Goal: Information Seeking & Learning: Check status

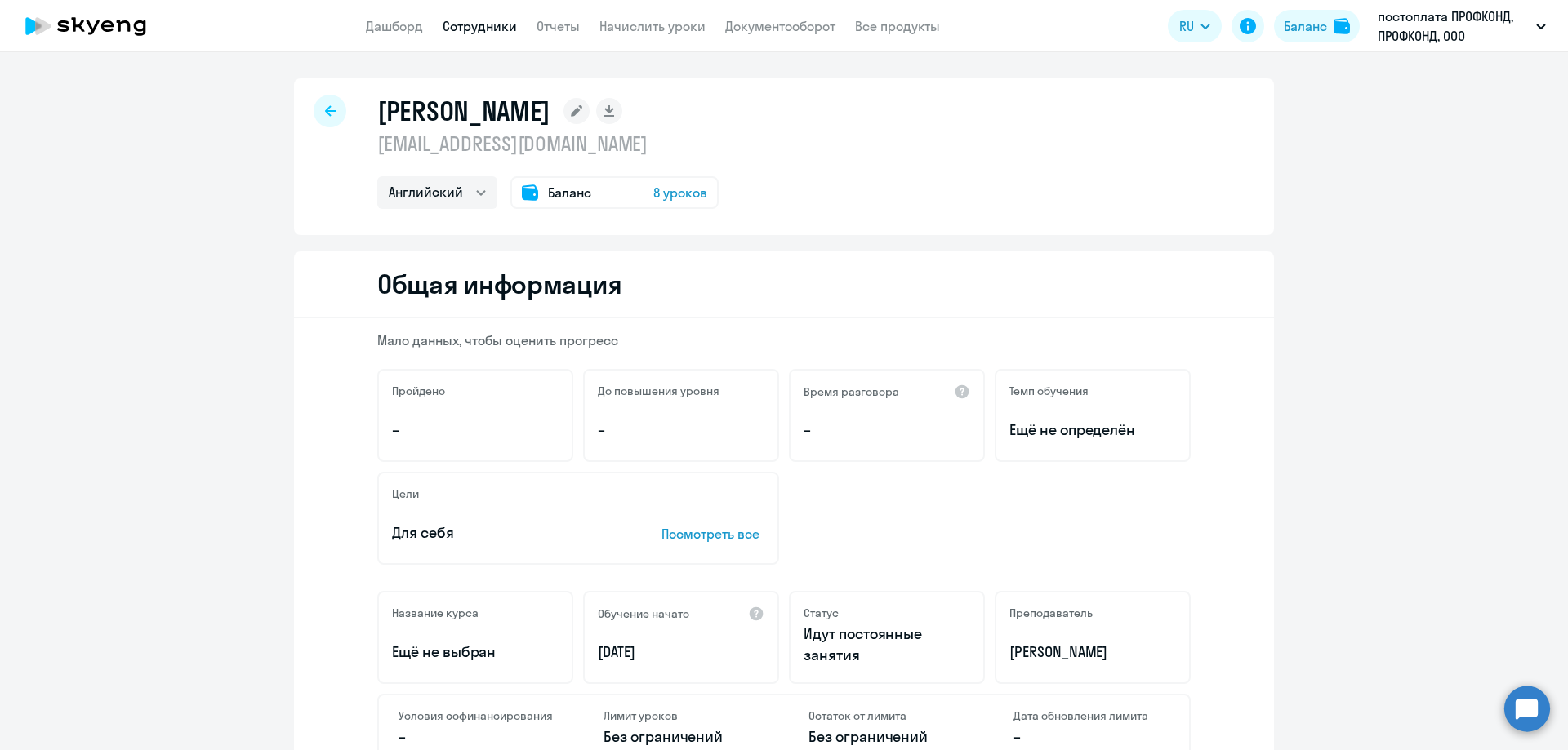
select select "english"
click at [325, 107] on icon at bounding box center [330, 111] width 11 height 12
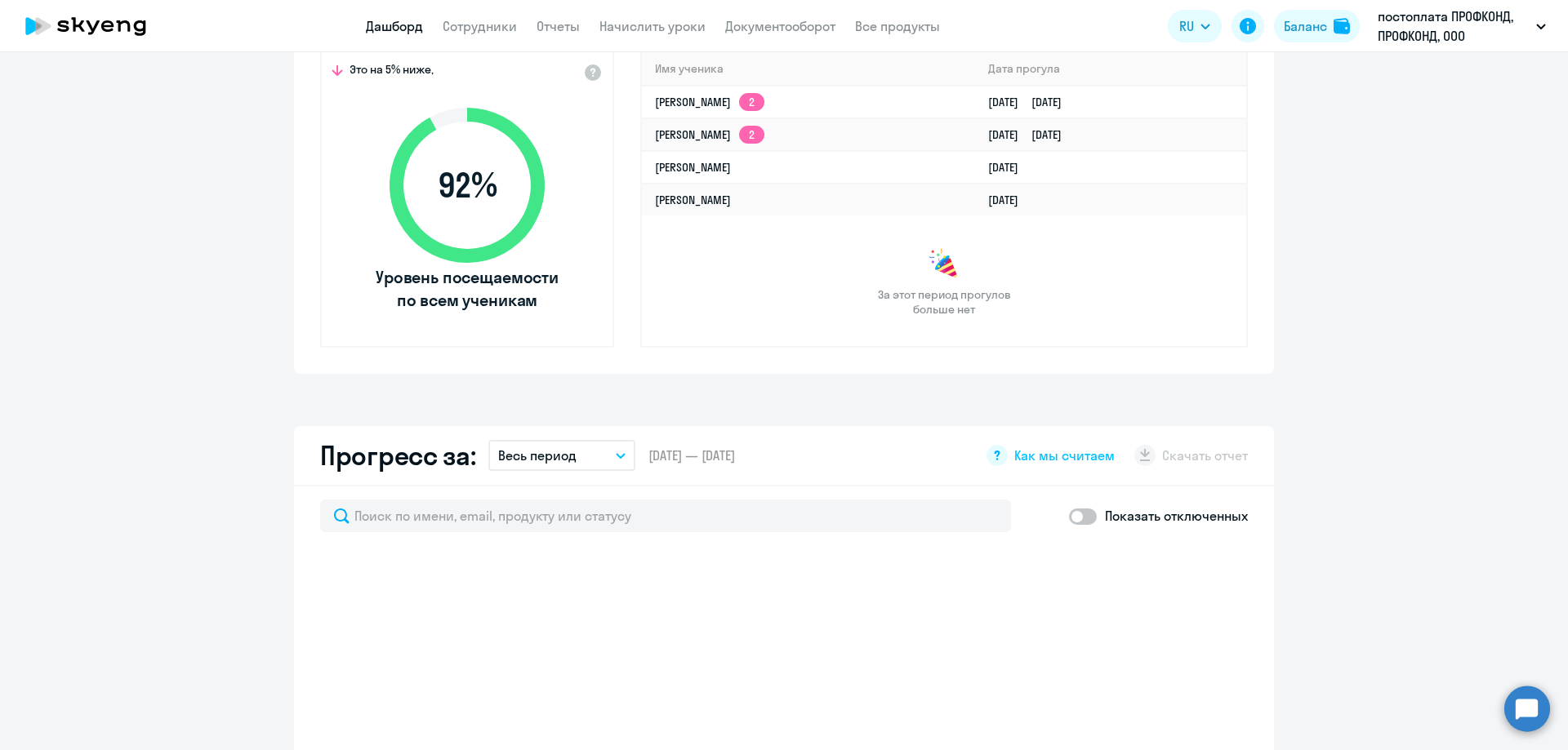
scroll to position [653, 0]
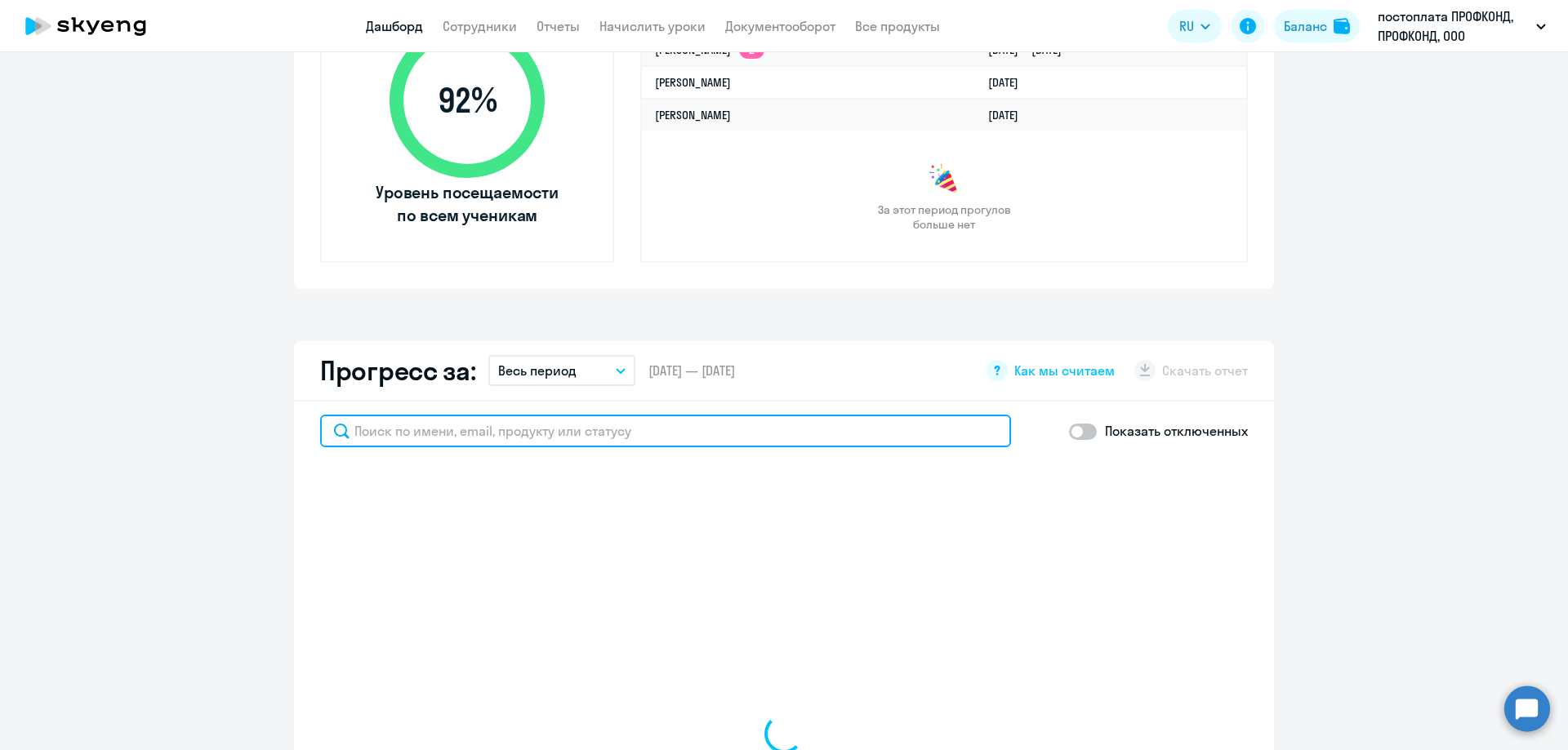
click at [560, 432] on input "text" at bounding box center [665, 430] width 691 height 32
type input "пап"
select select "30"
type input "папшев"
select select "30"
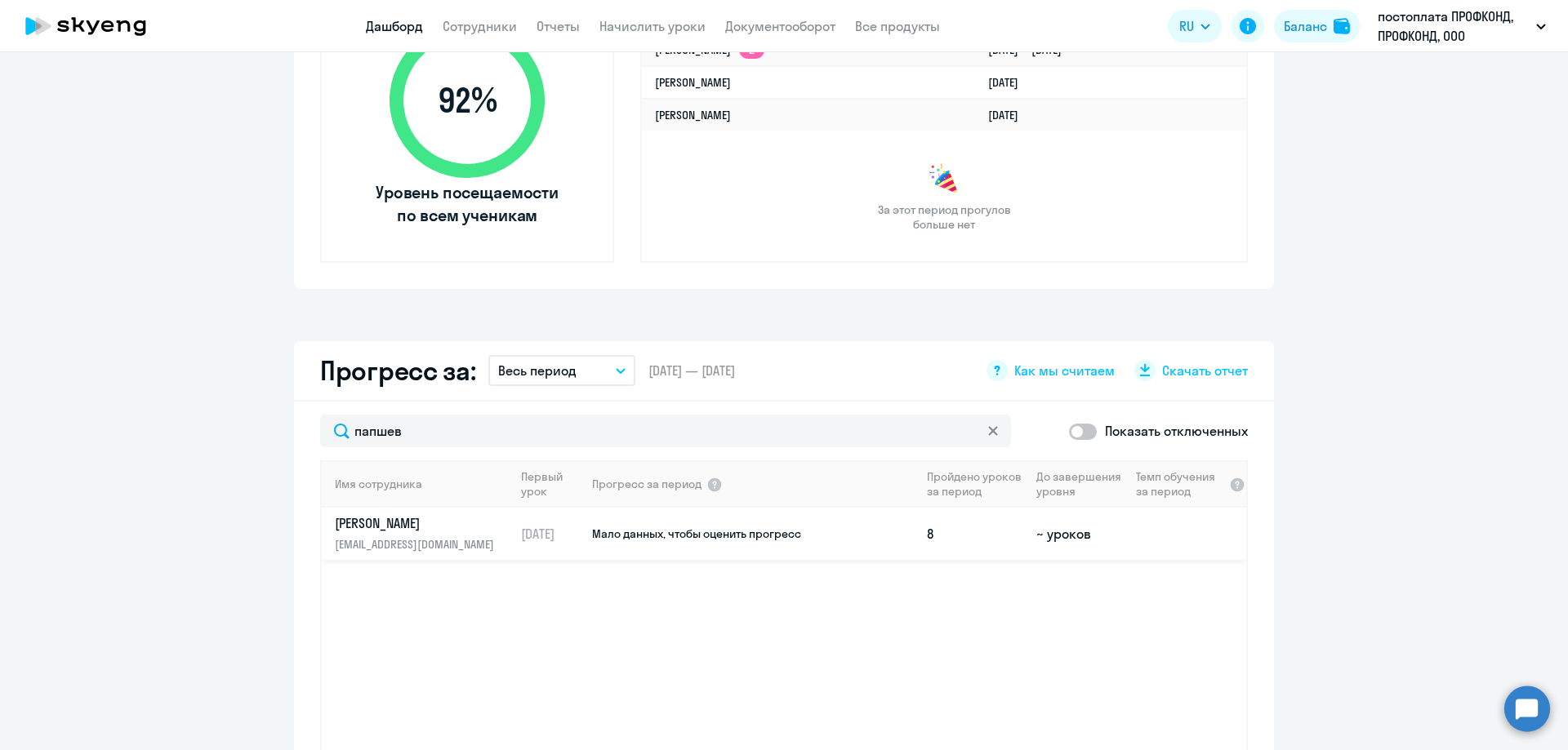
click at [432, 536] on p "[EMAIL_ADDRESS][DOMAIN_NAME]" at bounding box center [419, 545] width 168 height 18
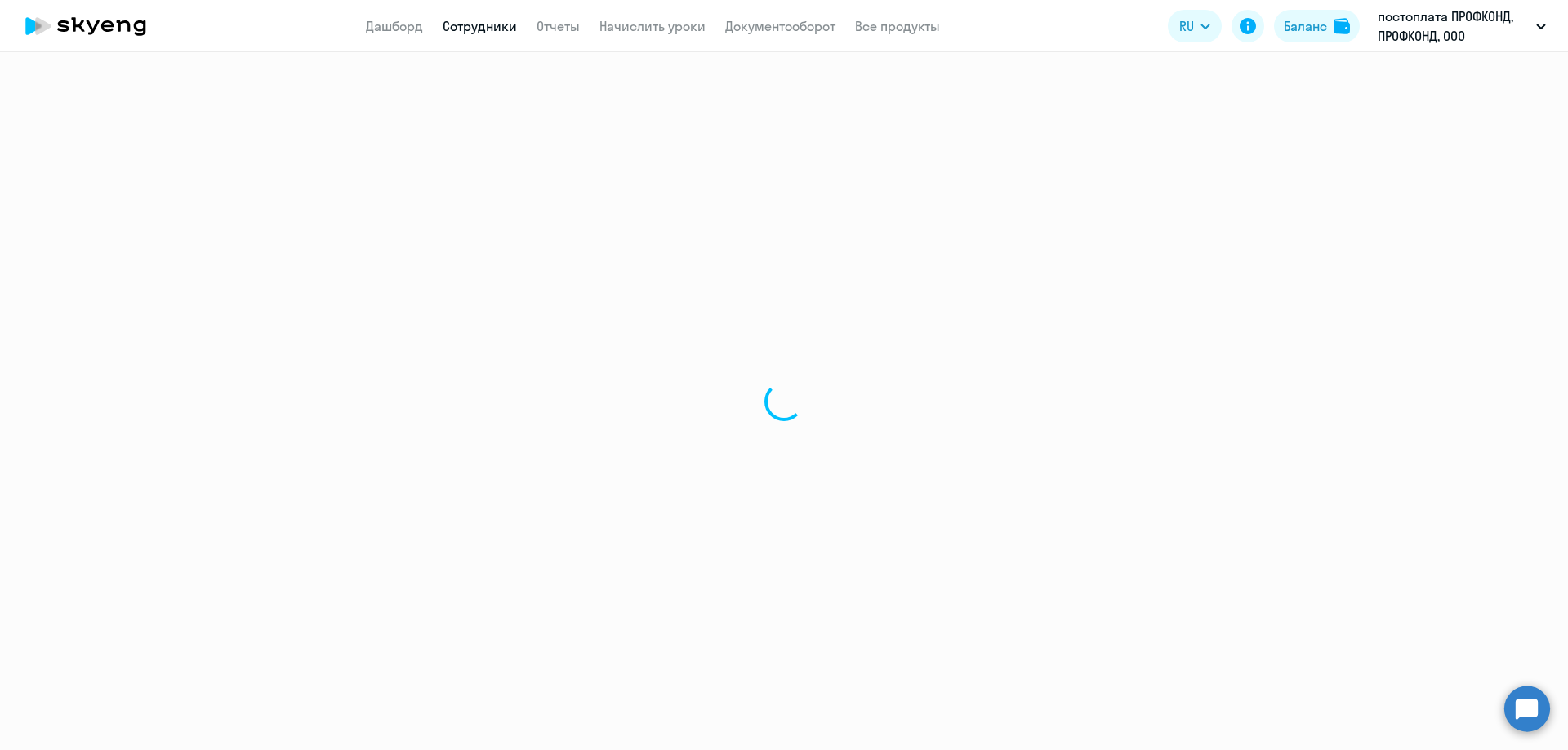
select select "english"
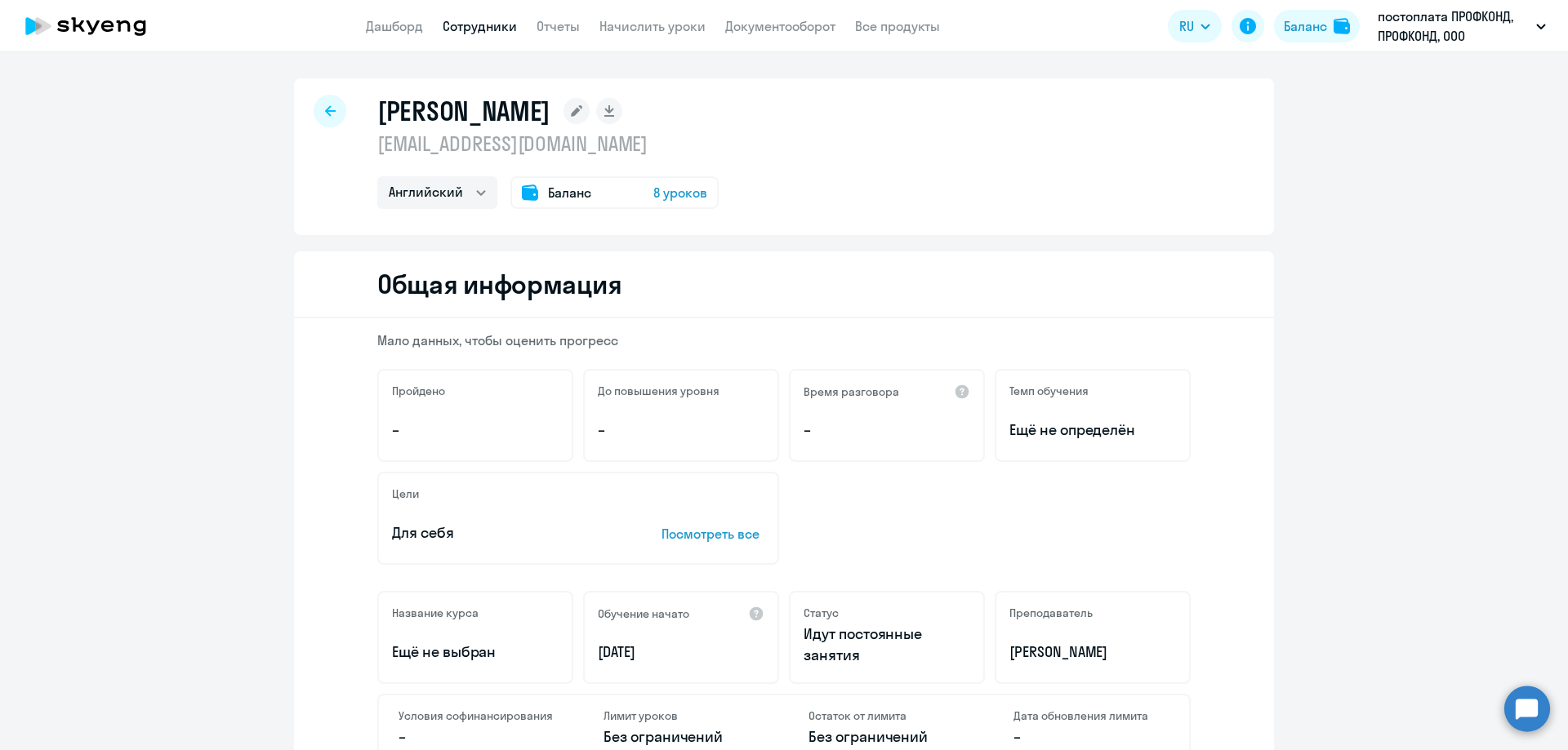
click at [330, 116] on div at bounding box center [330, 110] width 32 height 32
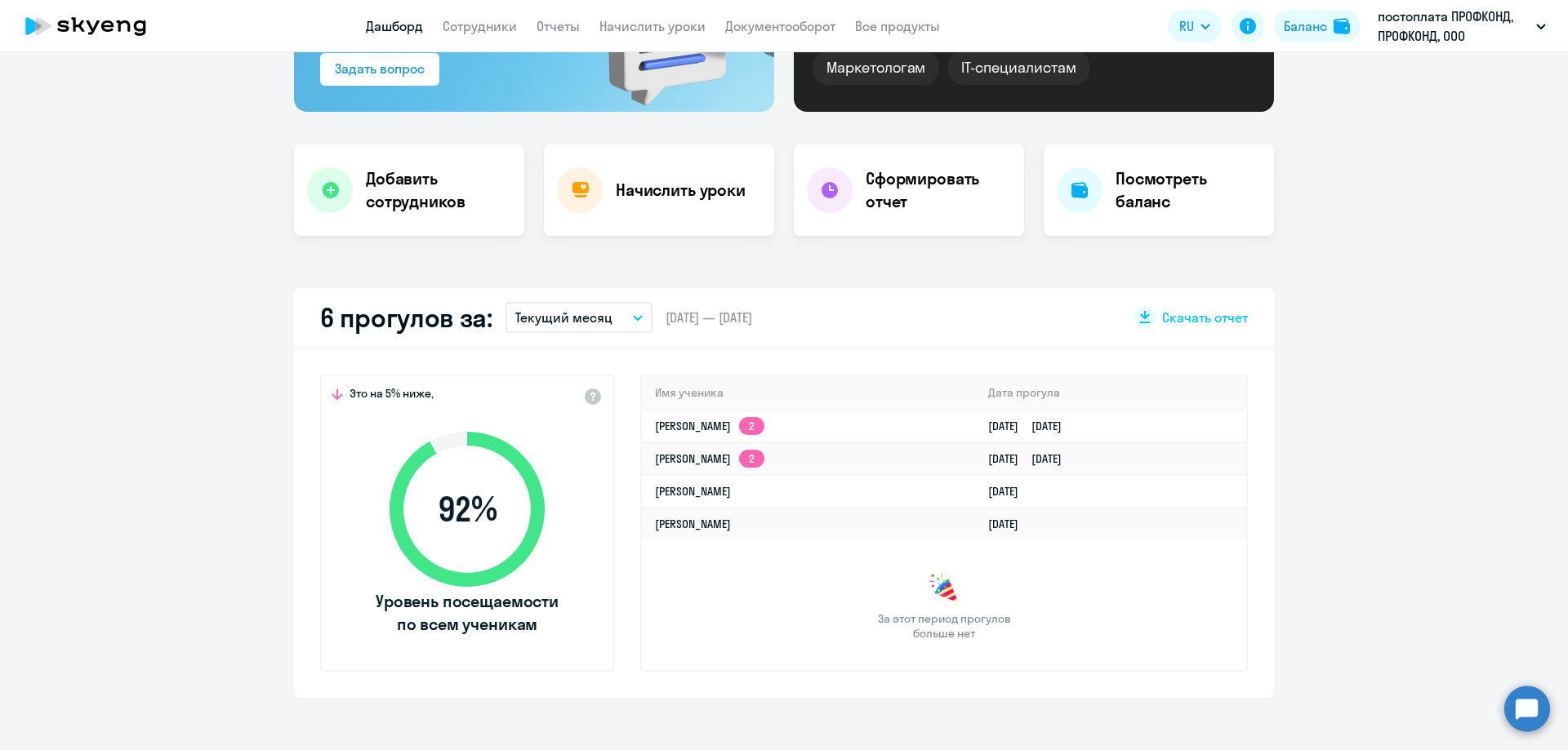
scroll to position [408, 0]
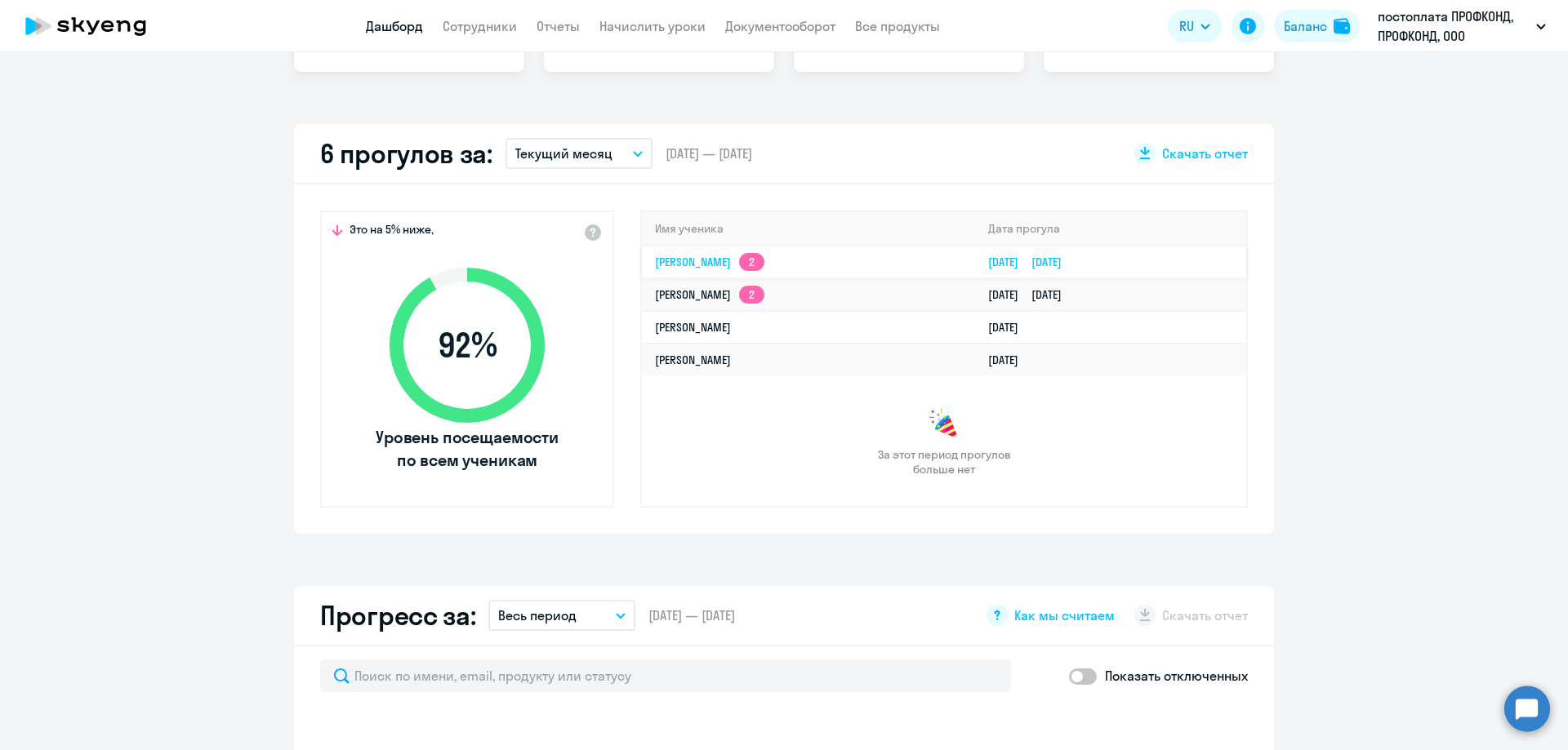
click at [664, 267] on link "[PERSON_NAME] 2" at bounding box center [709, 261] width 110 height 15
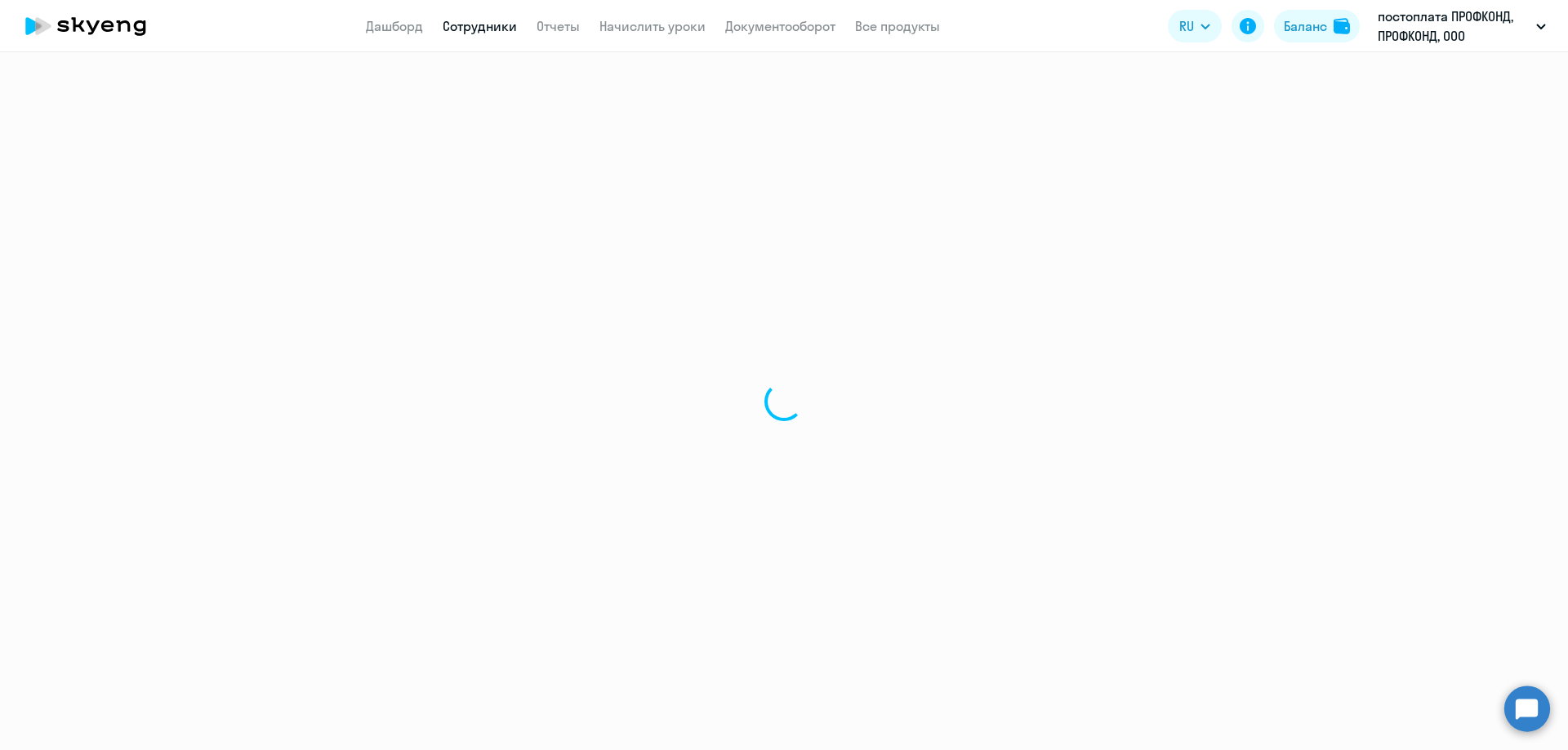
select select "english"
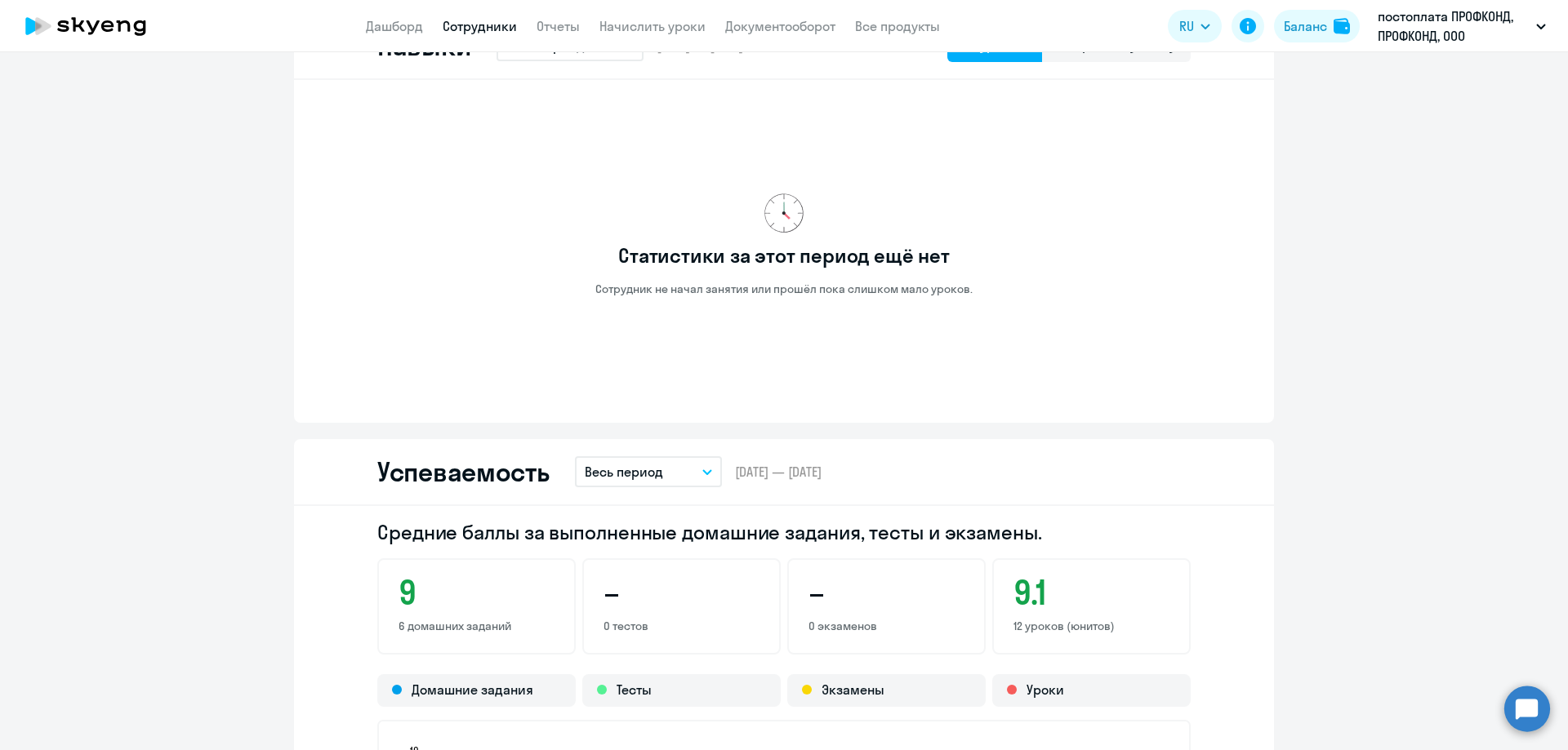
scroll to position [980, 0]
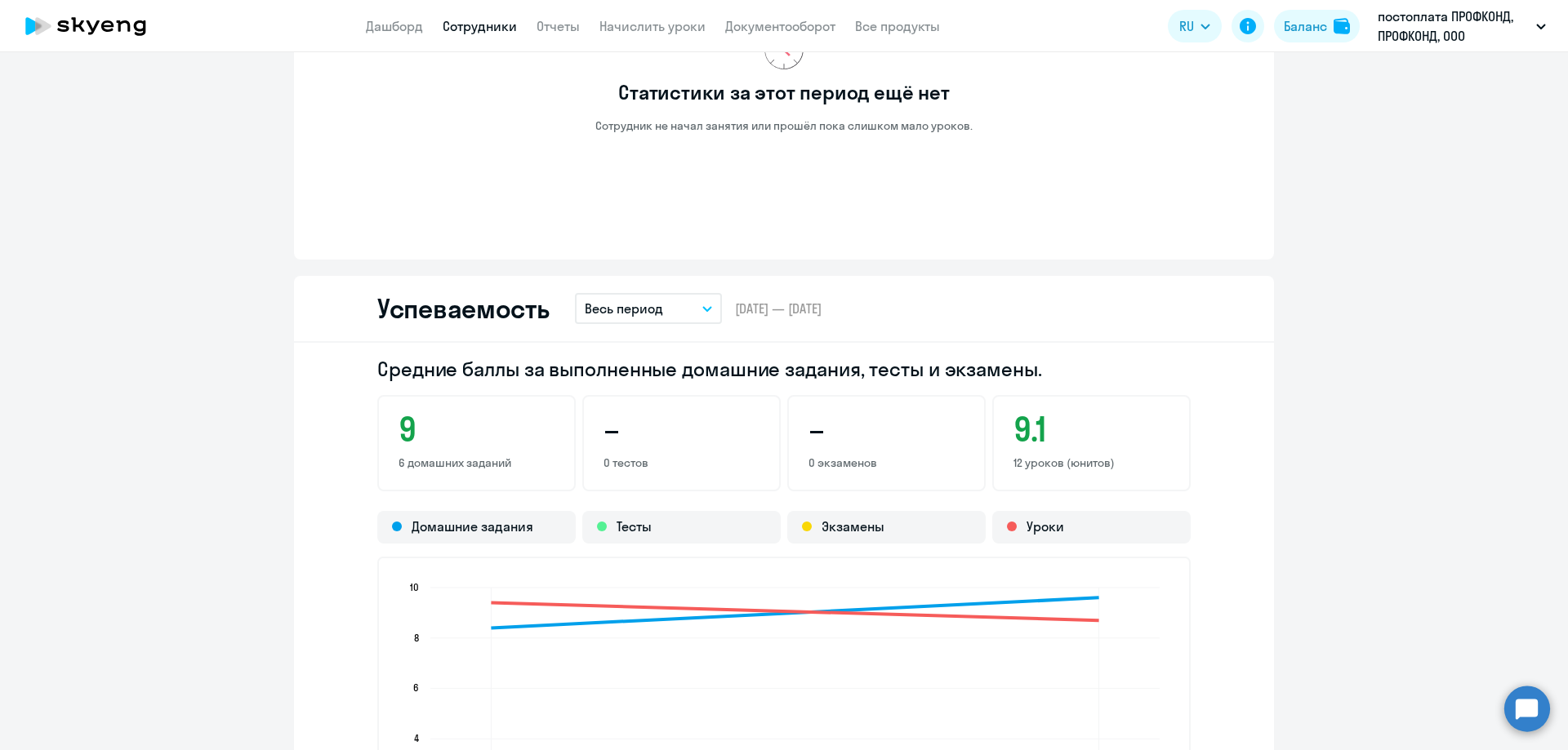
click at [453, 452] on div "9 6 домашних заданий" at bounding box center [476, 443] width 199 height 96
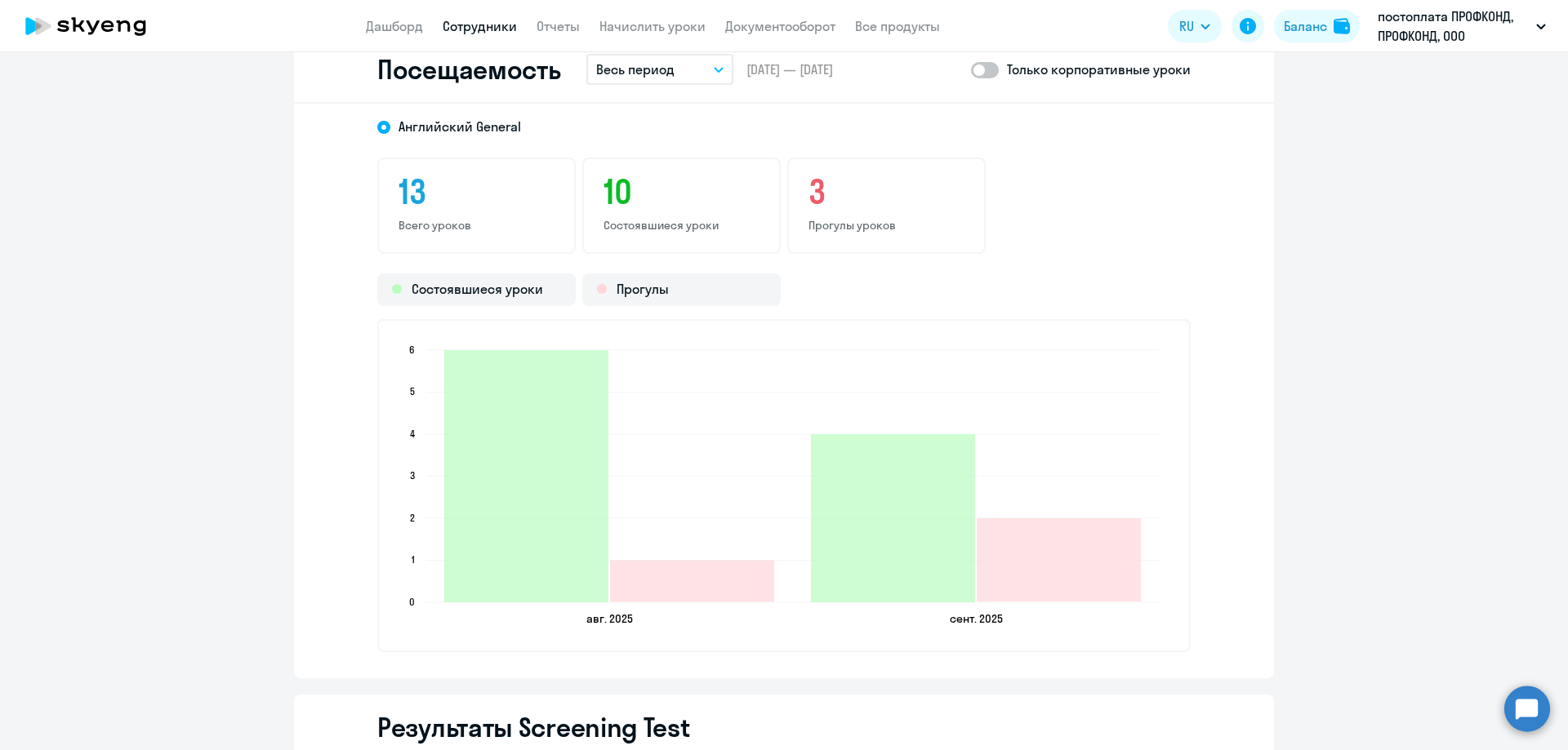
scroll to position [1877, 0]
click at [438, 211] on div "13 Всего уроков" at bounding box center [476, 203] width 199 height 96
click at [851, 200] on h3 "3" at bounding box center [885, 190] width 156 height 39
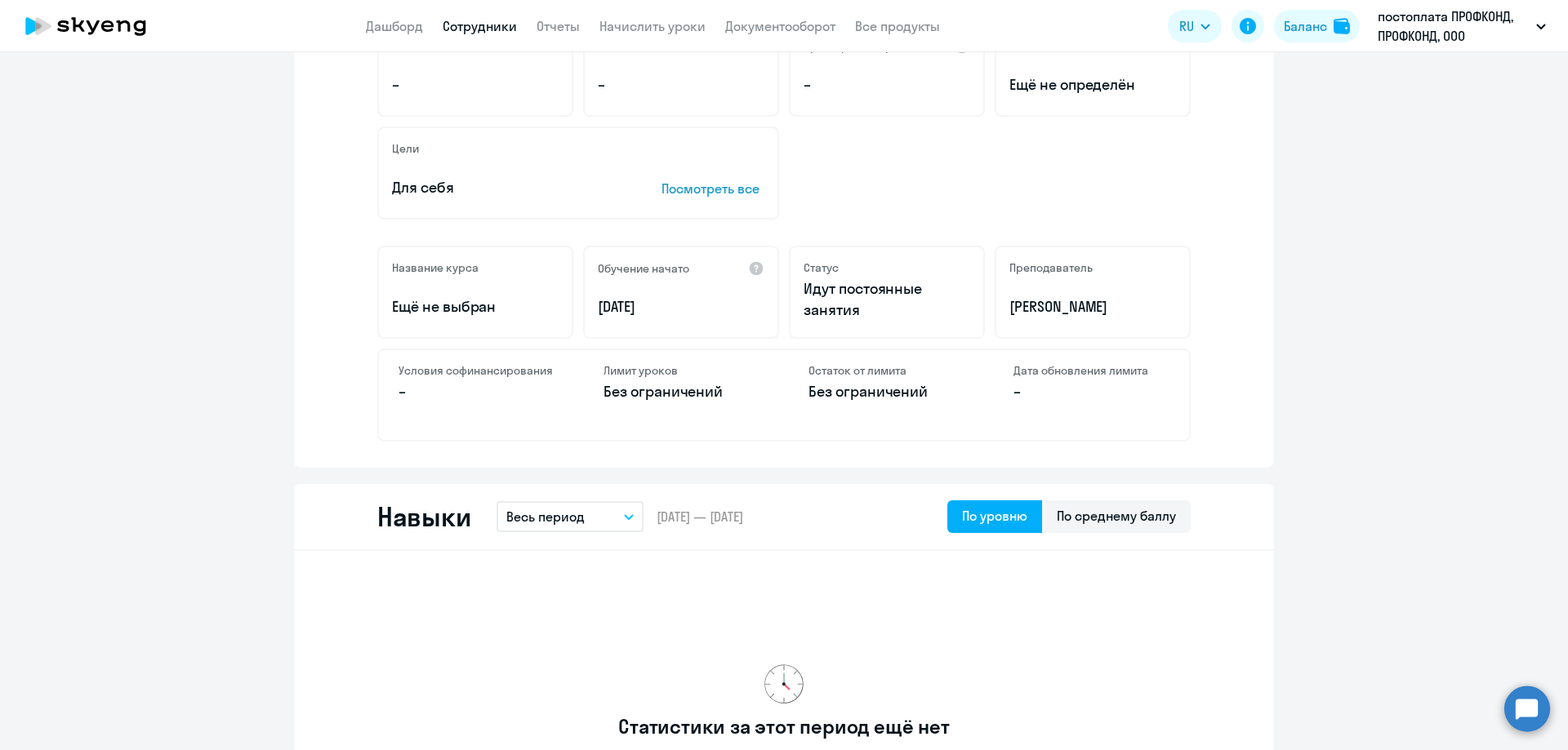
scroll to position [0, 0]
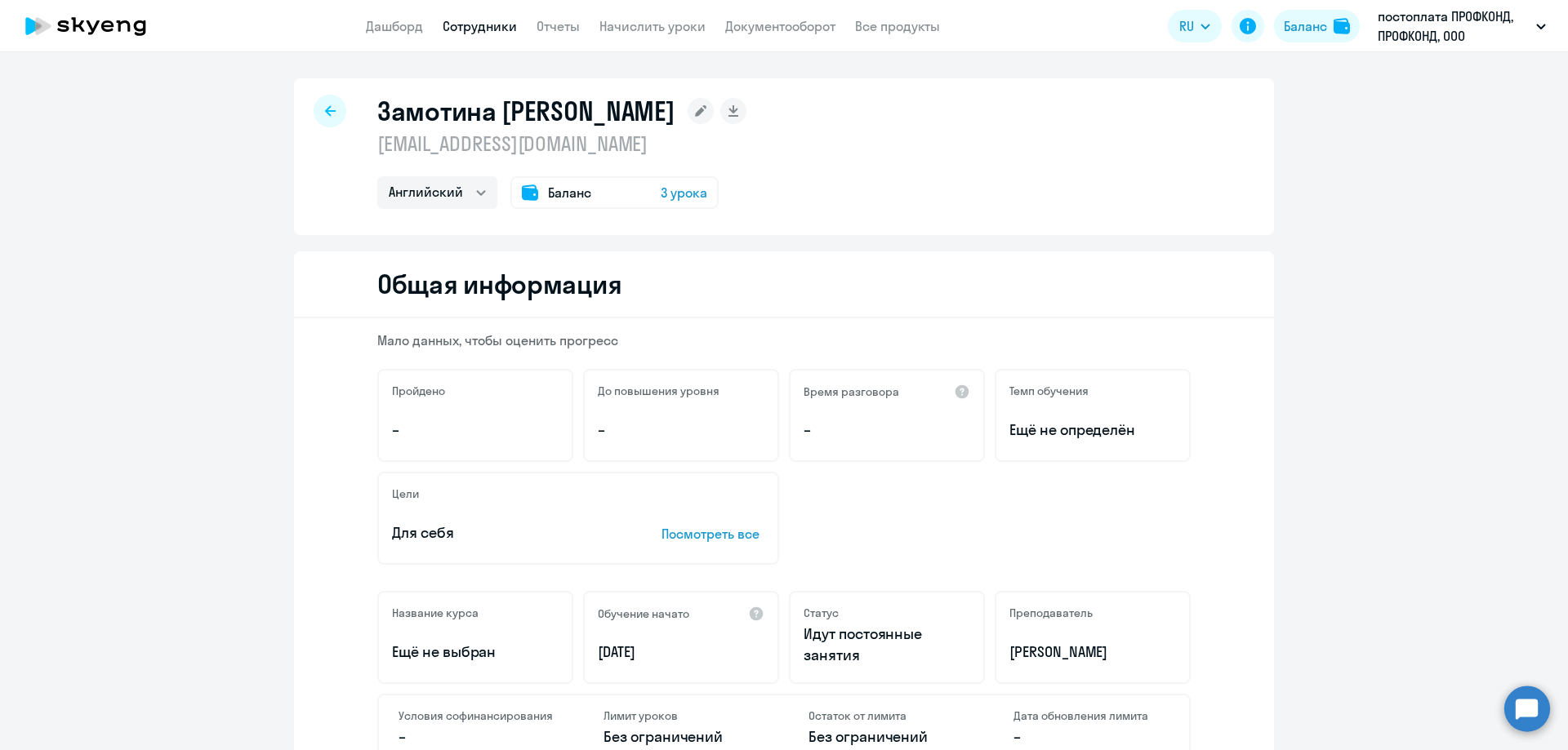
click at [645, 186] on div "Баланс 3 урока" at bounding box center [614, 192] width 208 height 32
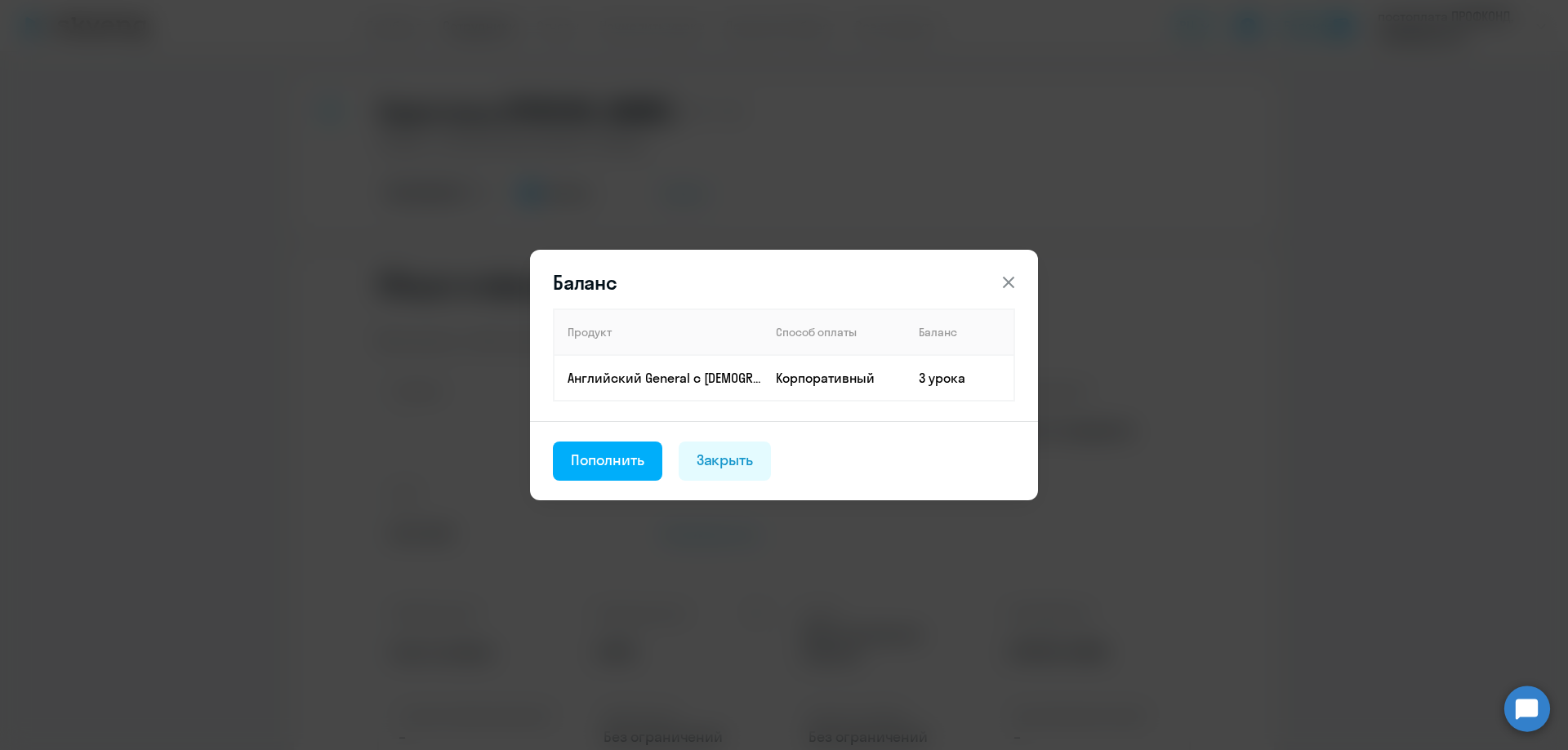
click at [1014, 284] on icon at bounding box center [1008, 283] width 20 height 20
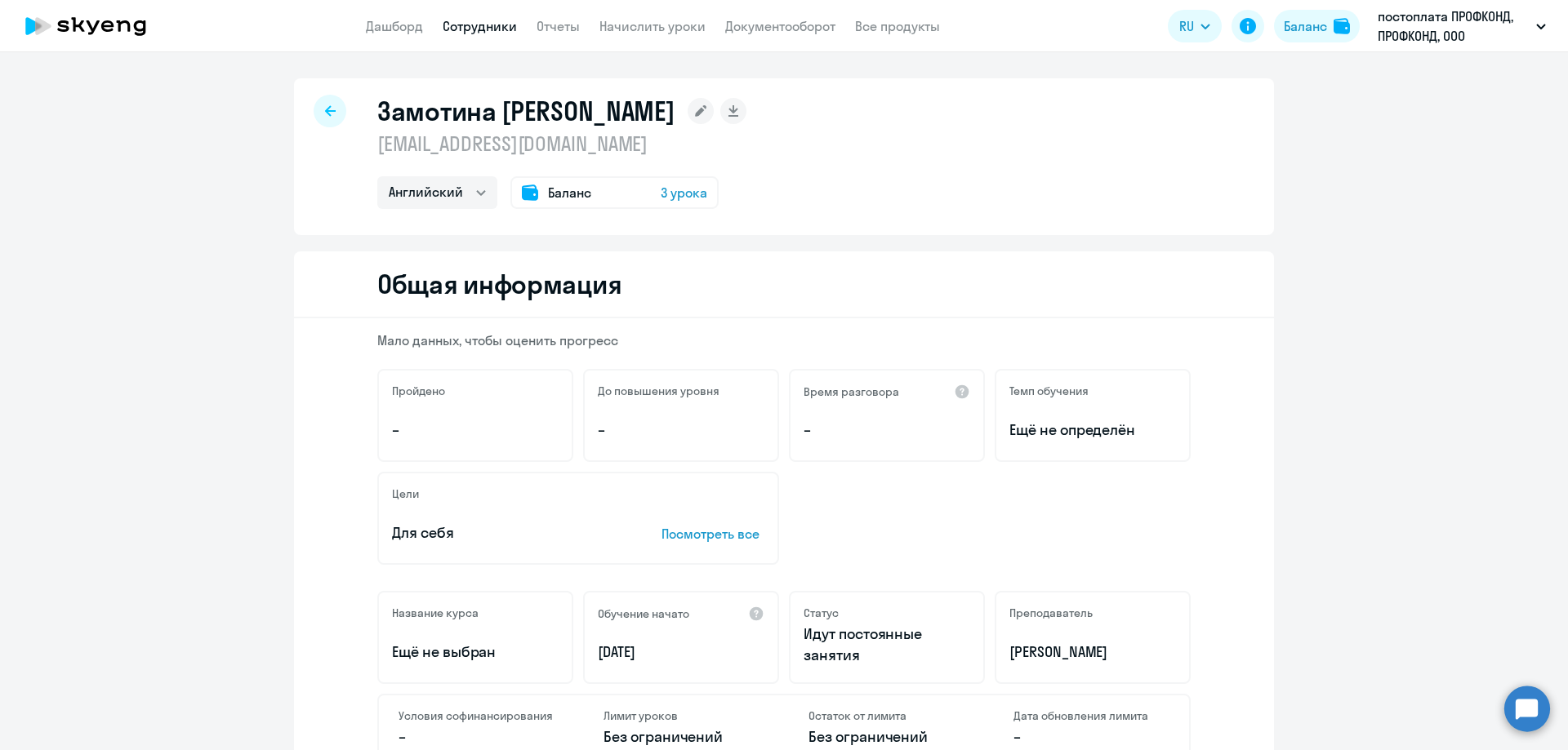
click at [314, 114] on div at bounding box center [330, 110] width 32 height 32
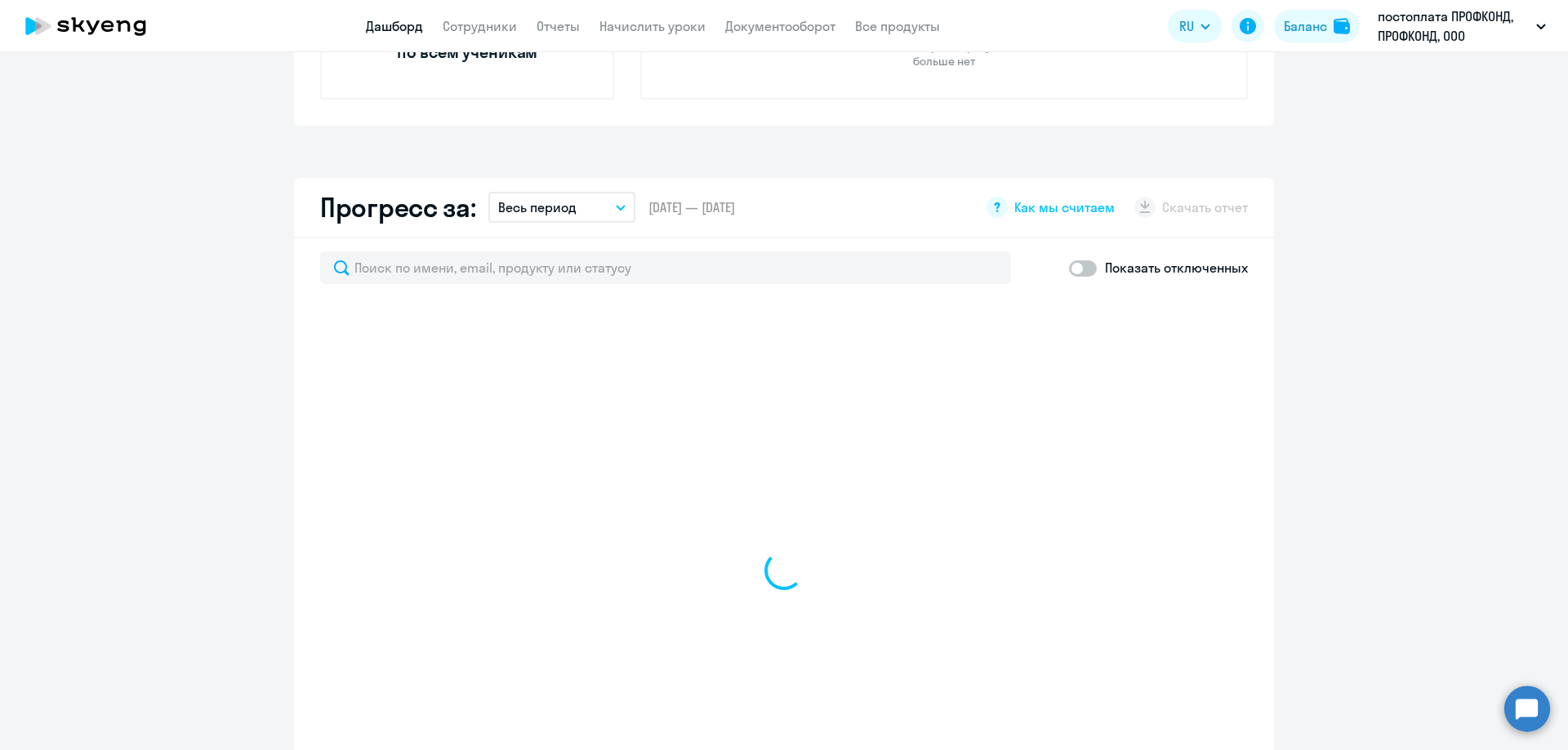
select select "30"
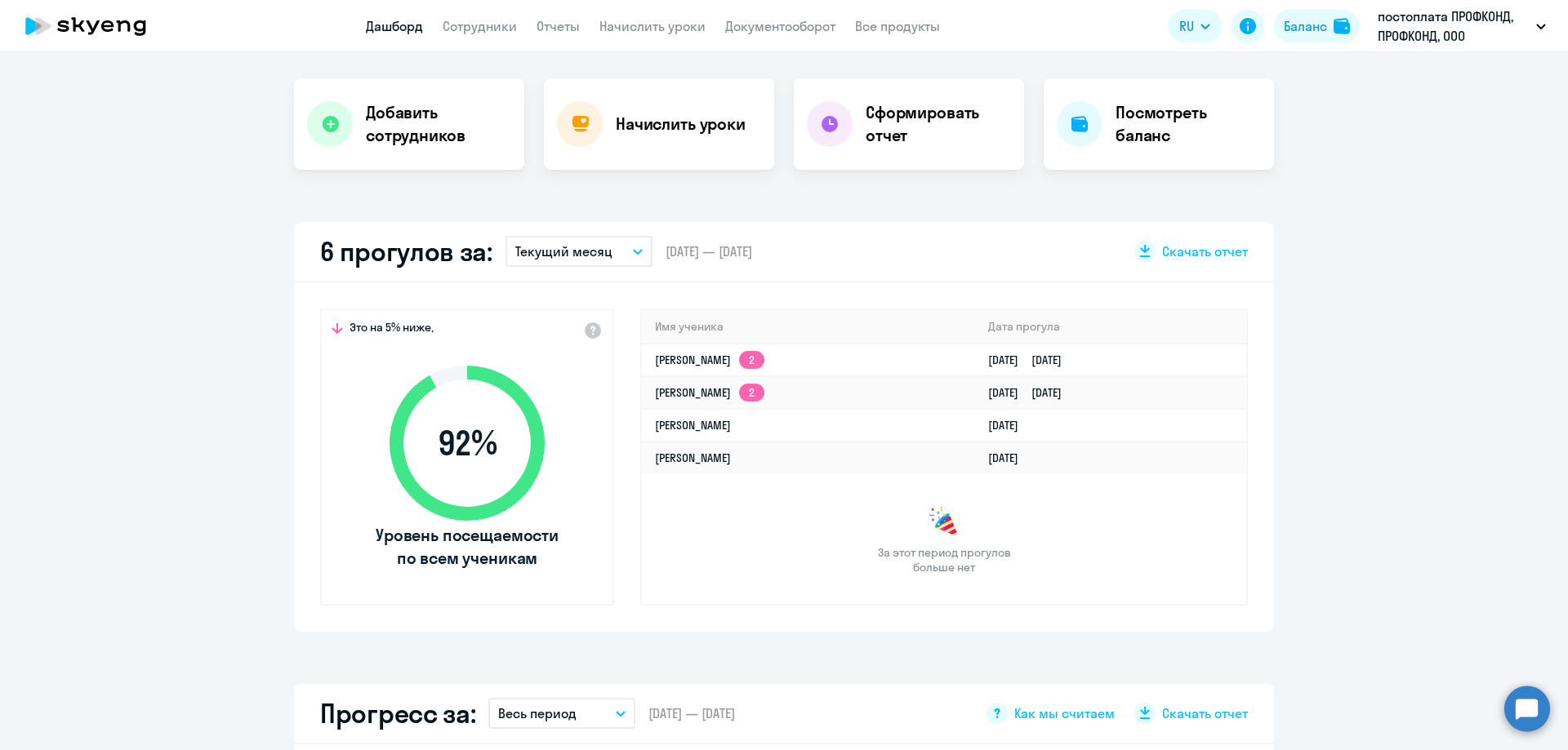
scroll to position [259, 0]
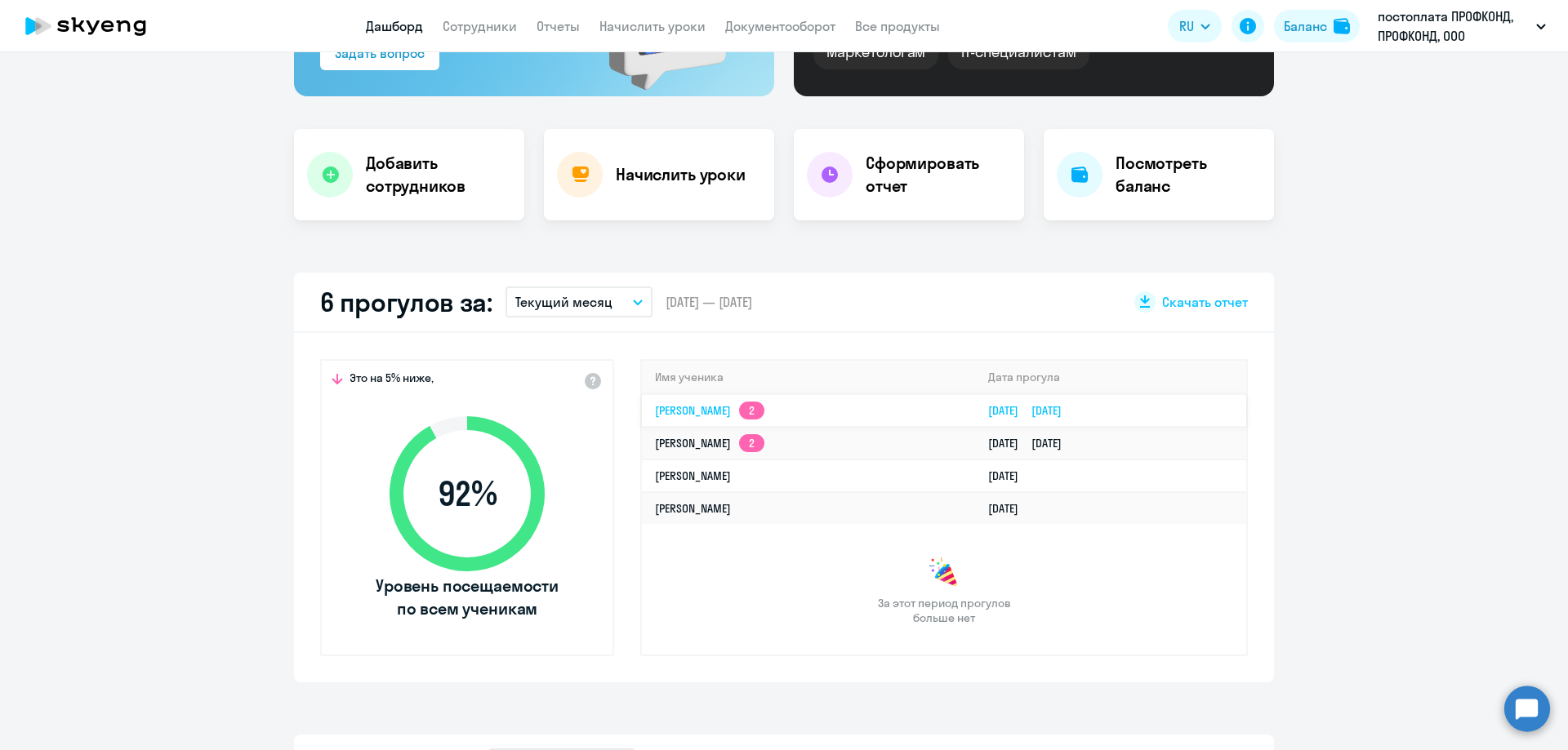
click at [683, 413] on link "[PERSON_NAME] 2" at bounding box center [709, 410] width 110 height 15
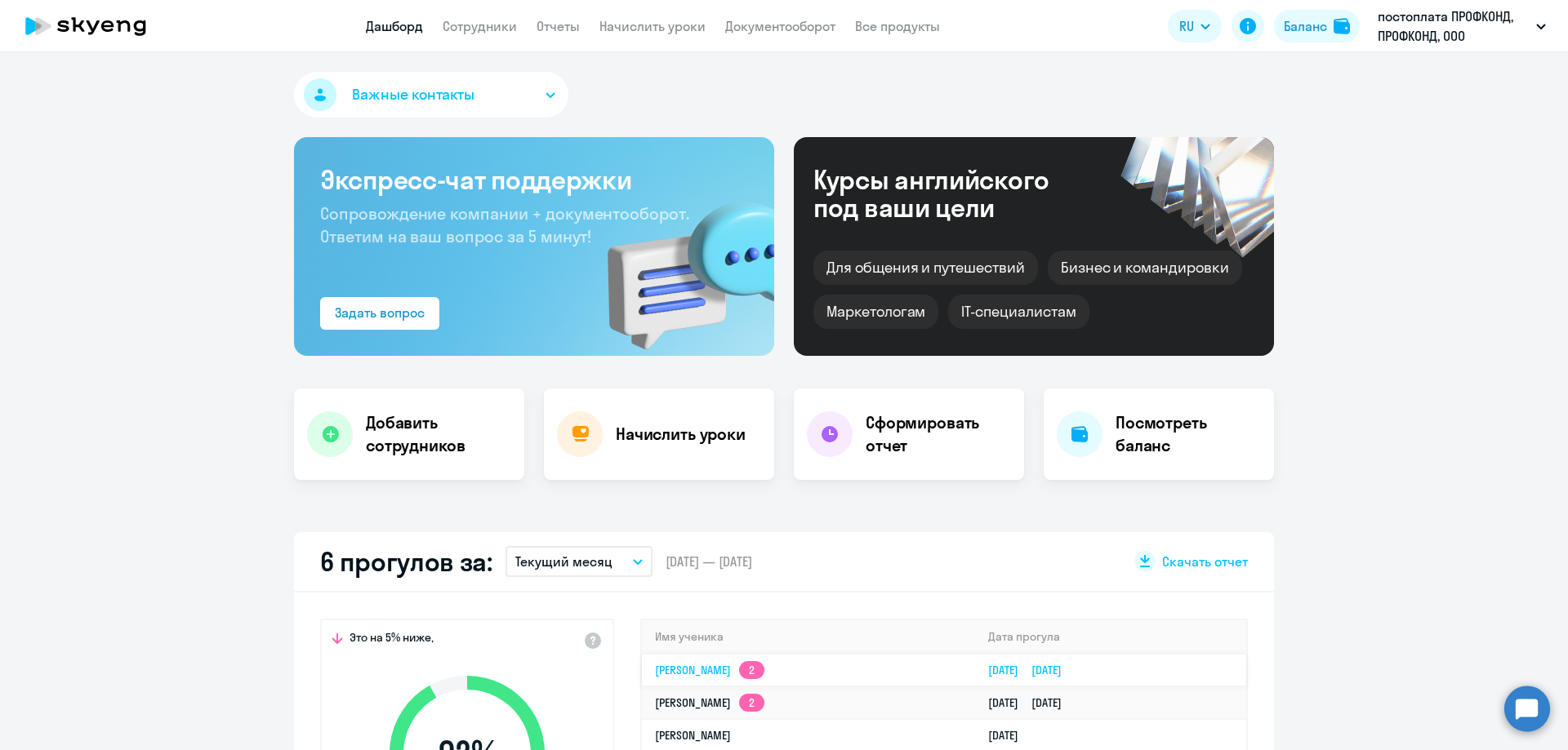
select select "english"
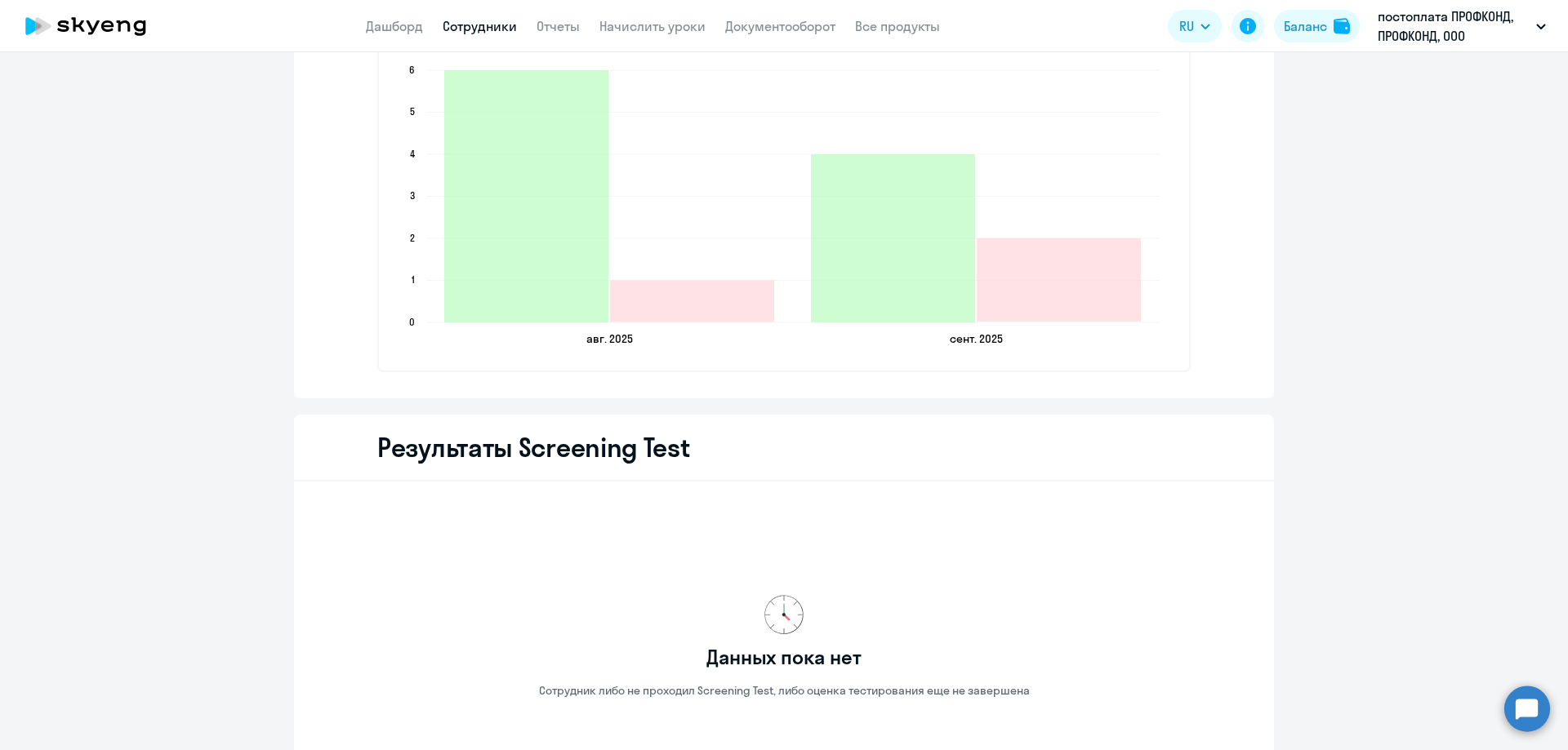
scroll to position [2348, 0]
